Goal: Information Seeking & Learning: Learn about a topic

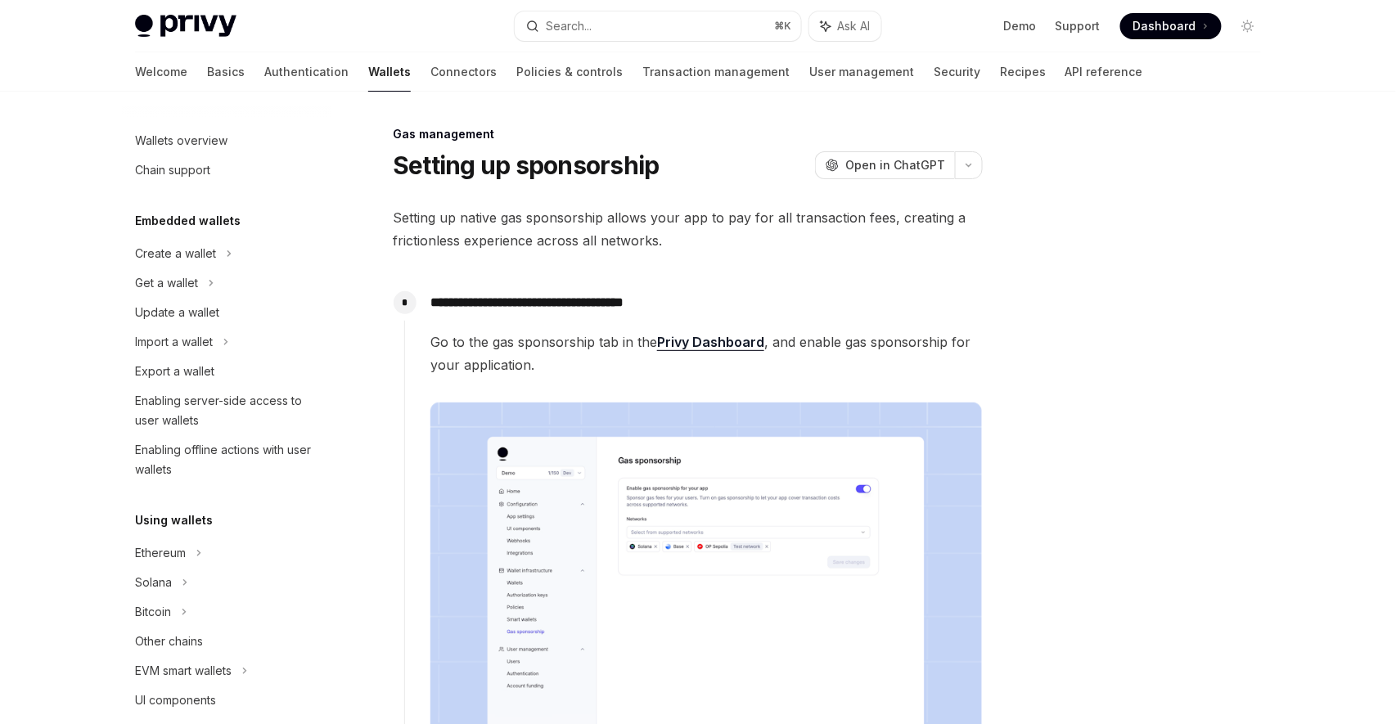
scroll to position [681, 0]
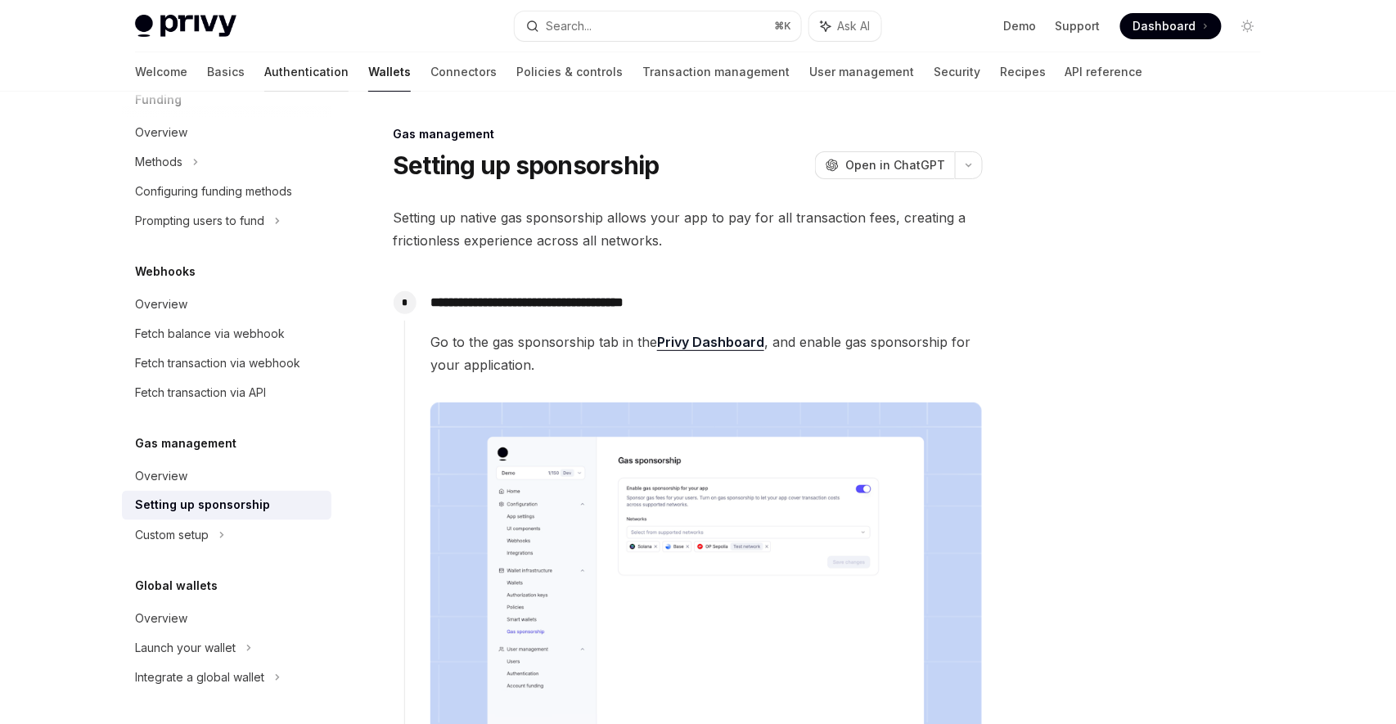
click at [264, 74] on link "Authentication" at bounding box center [306, 71] width 84 height 39
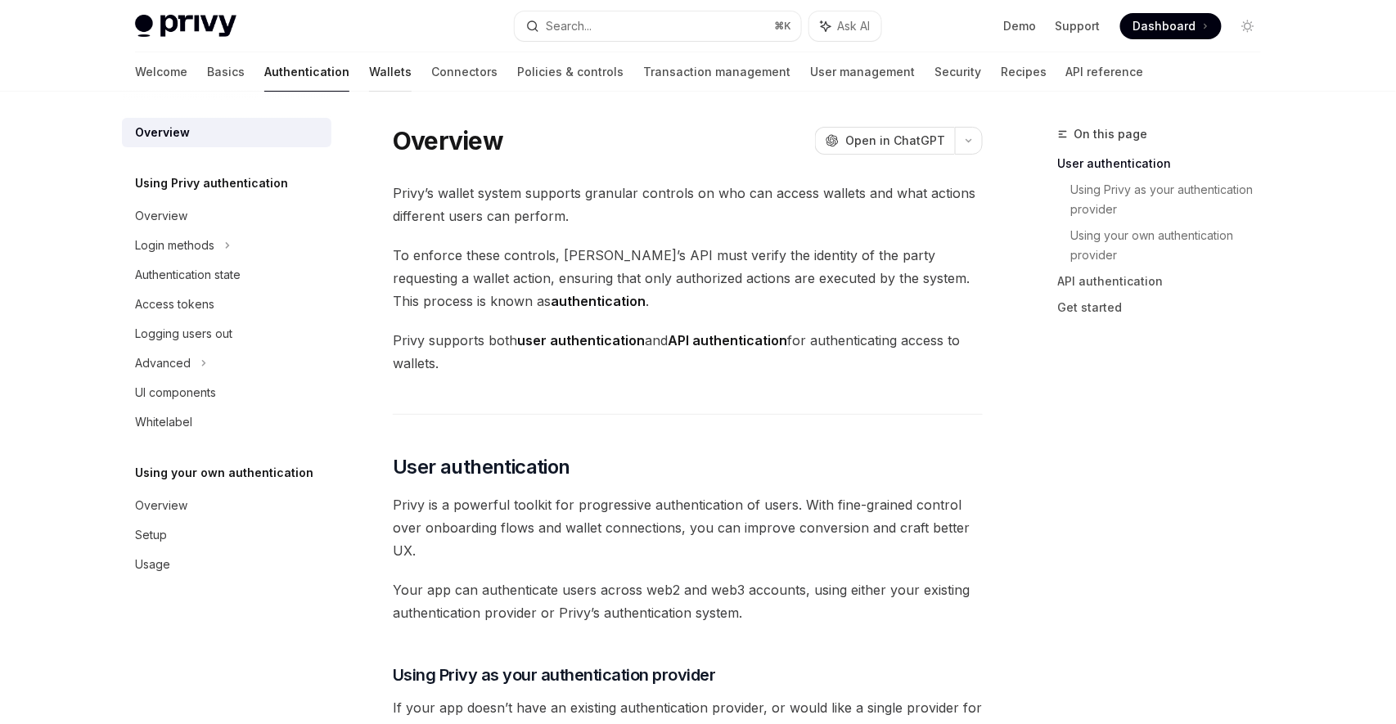
click at [369, 75] on link "Wallets" at bounding box center [390, 71] width 43 height 39
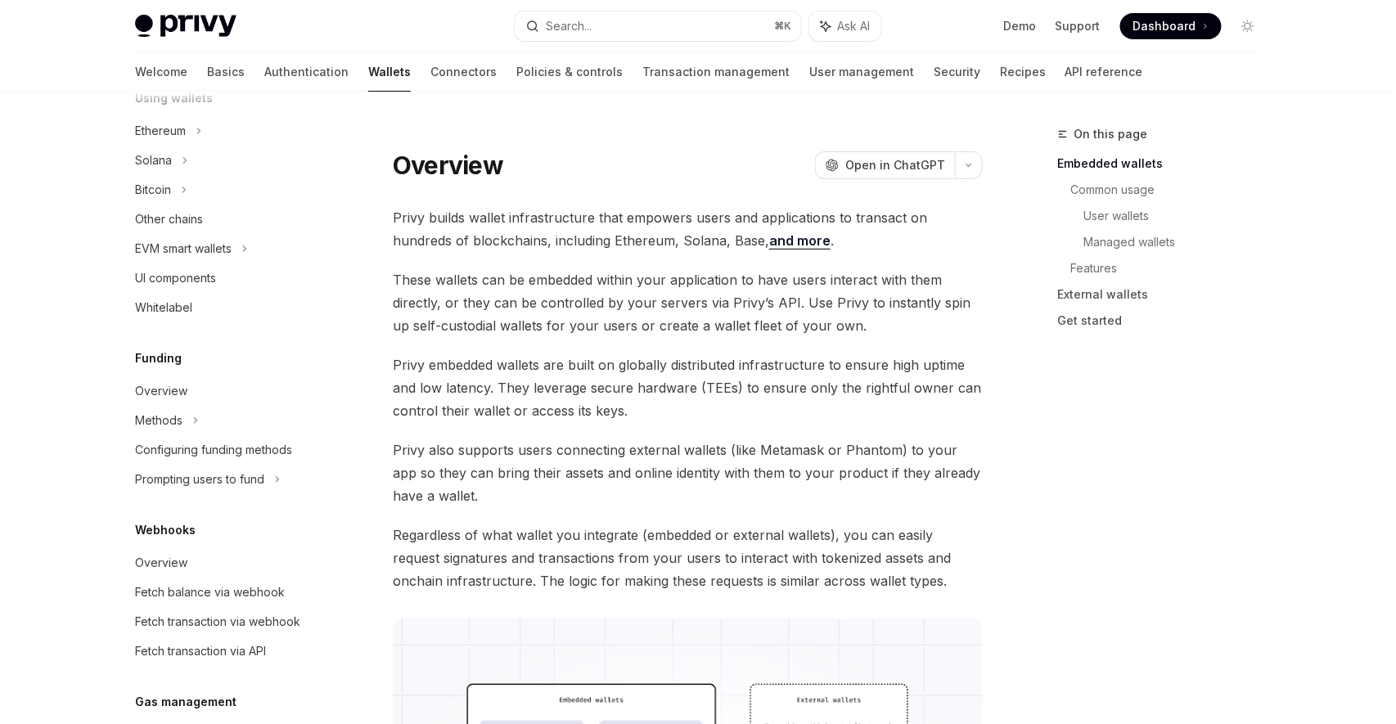
scroll to position [357, 0]
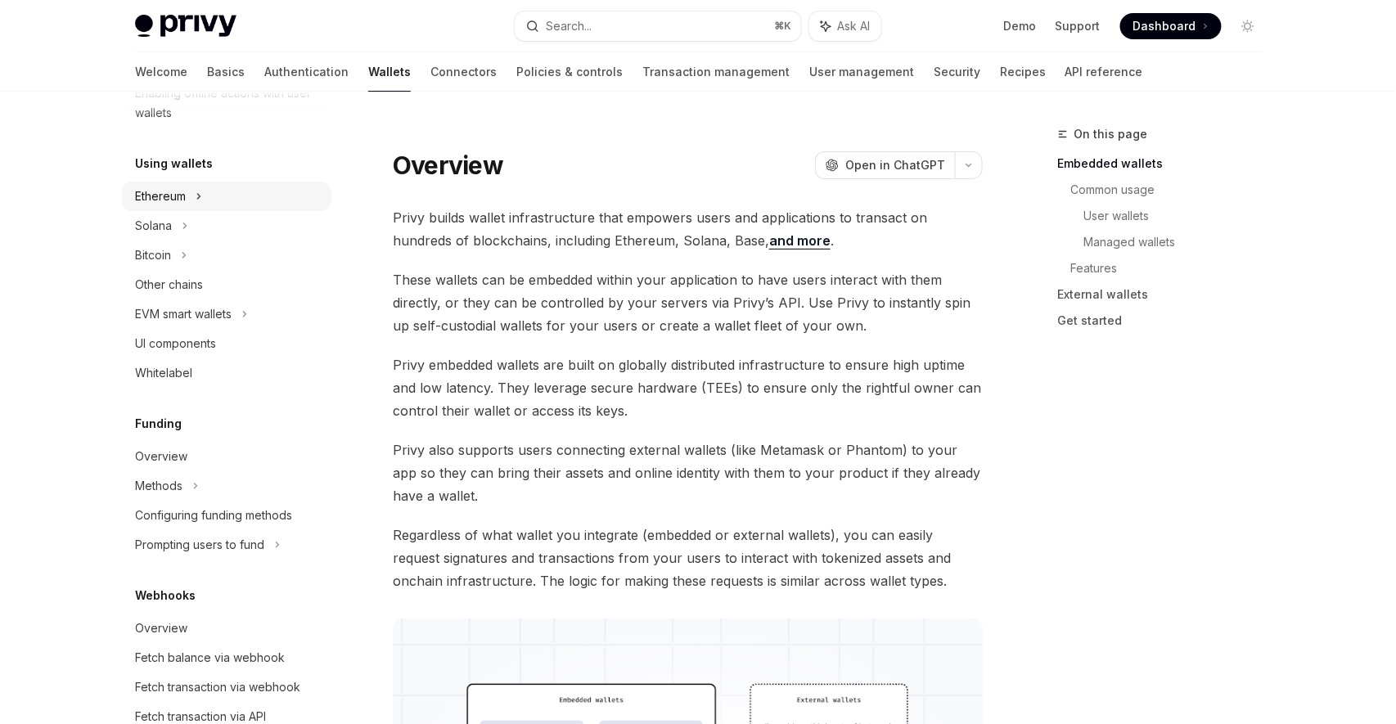
click at [218, 195] on div "Ethereum" at bounding box center [227, 196] width 210 height 29
type textarea "*"
